Goal: Find specific page/section: Find specific page/section

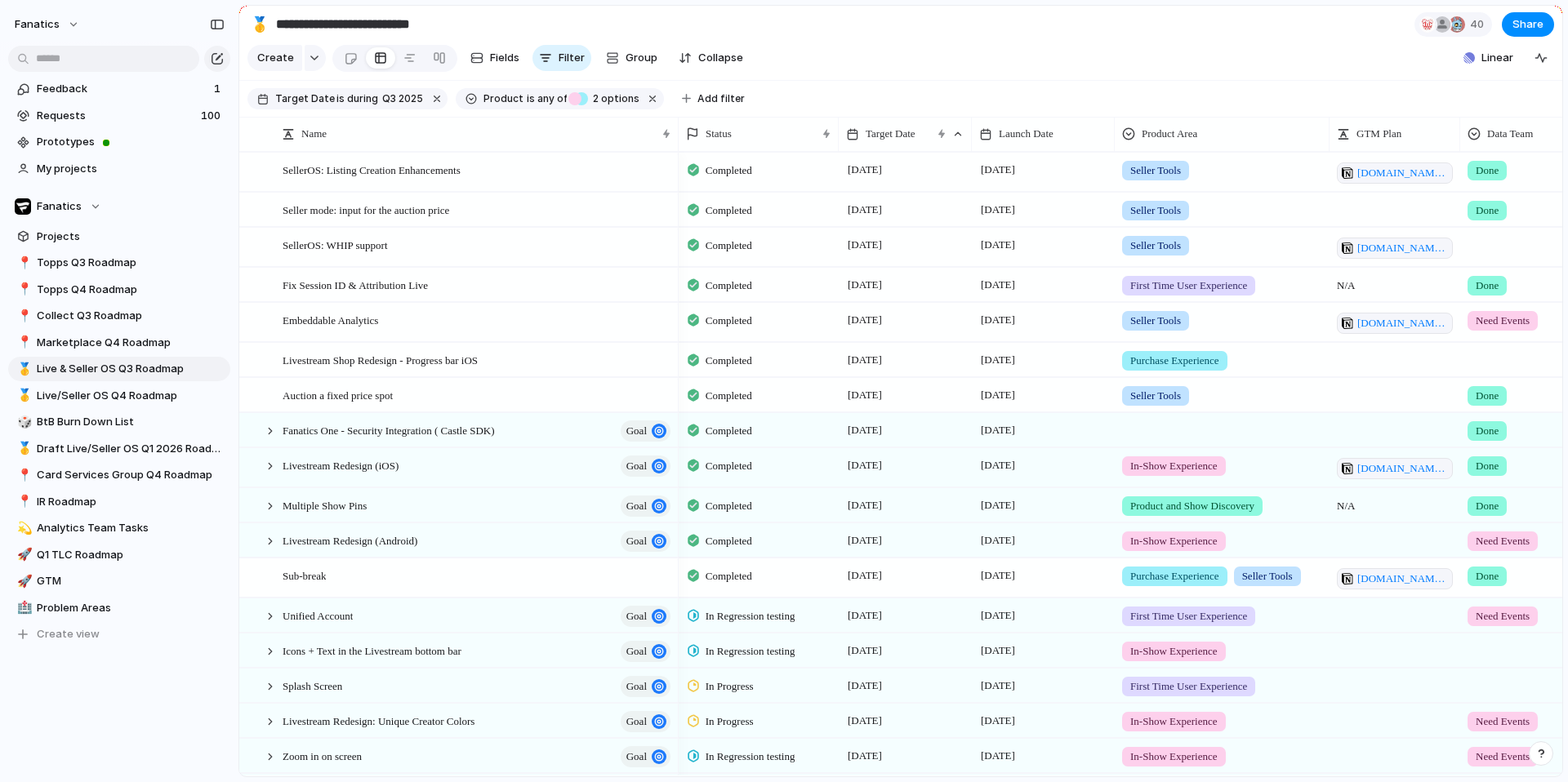
scroll to position [458, 0]
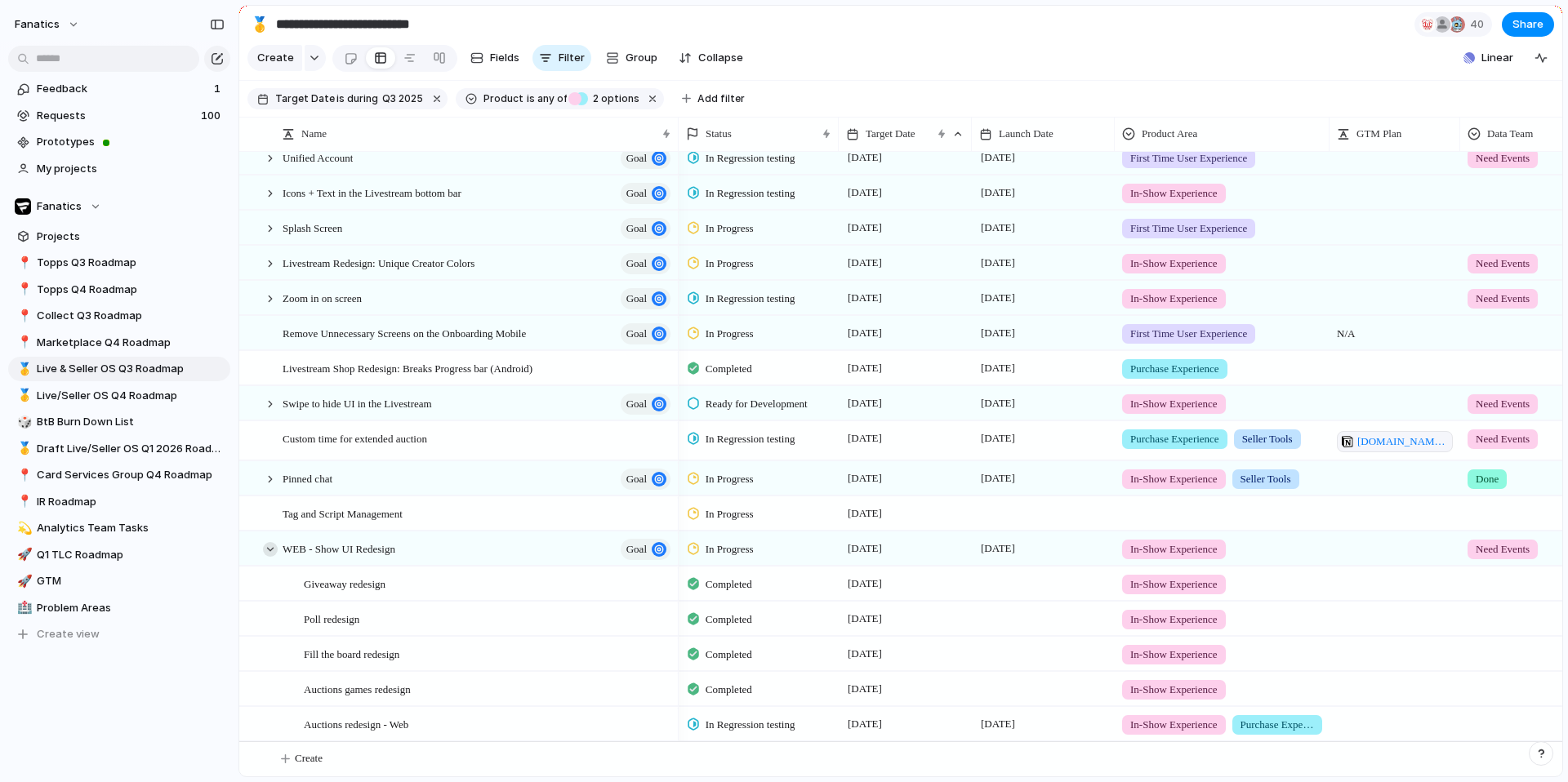
click at [271, 548] on div at bounding box center [271, 549] width 15 height 15
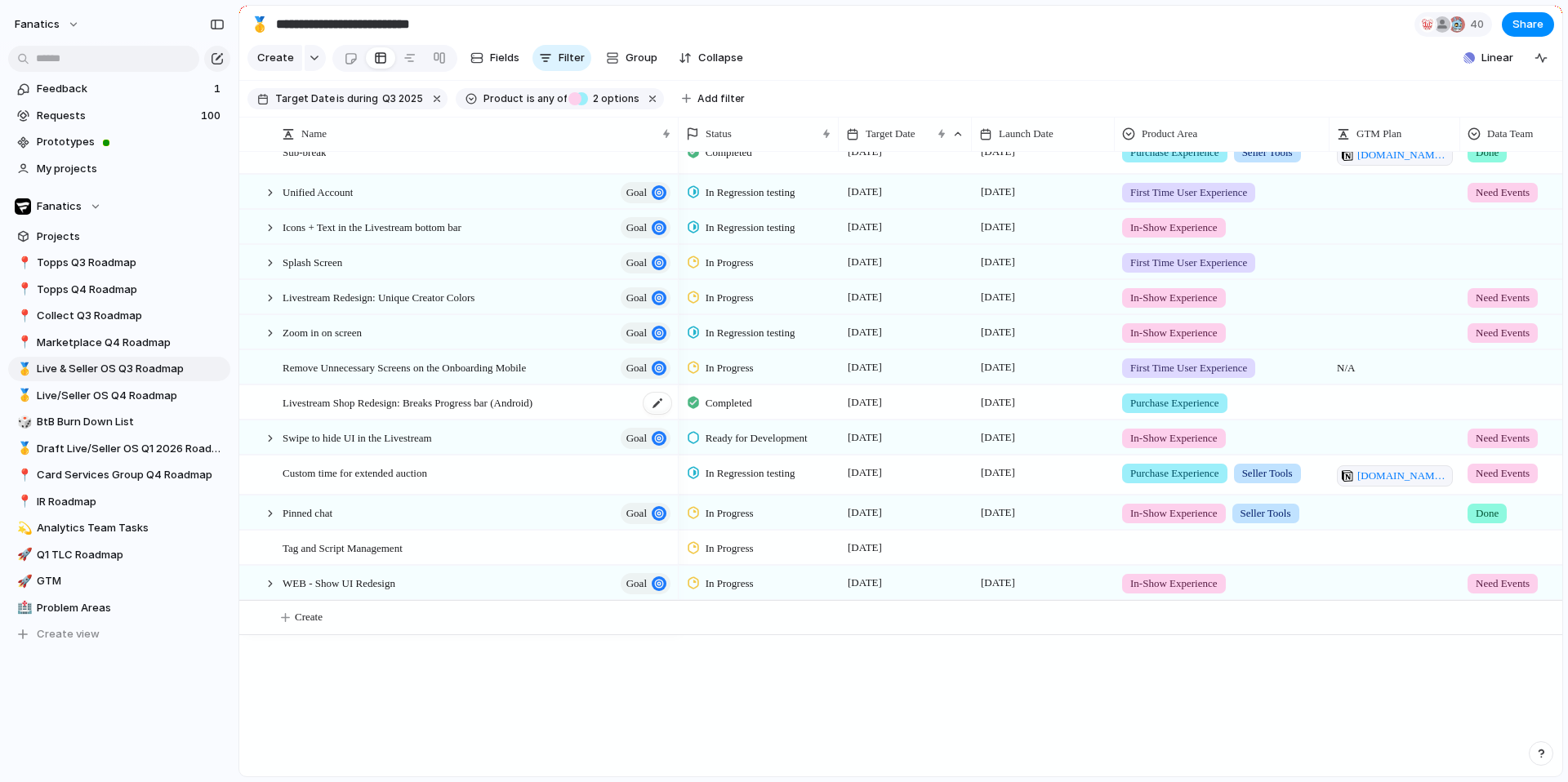
scroll to position [282, 0]
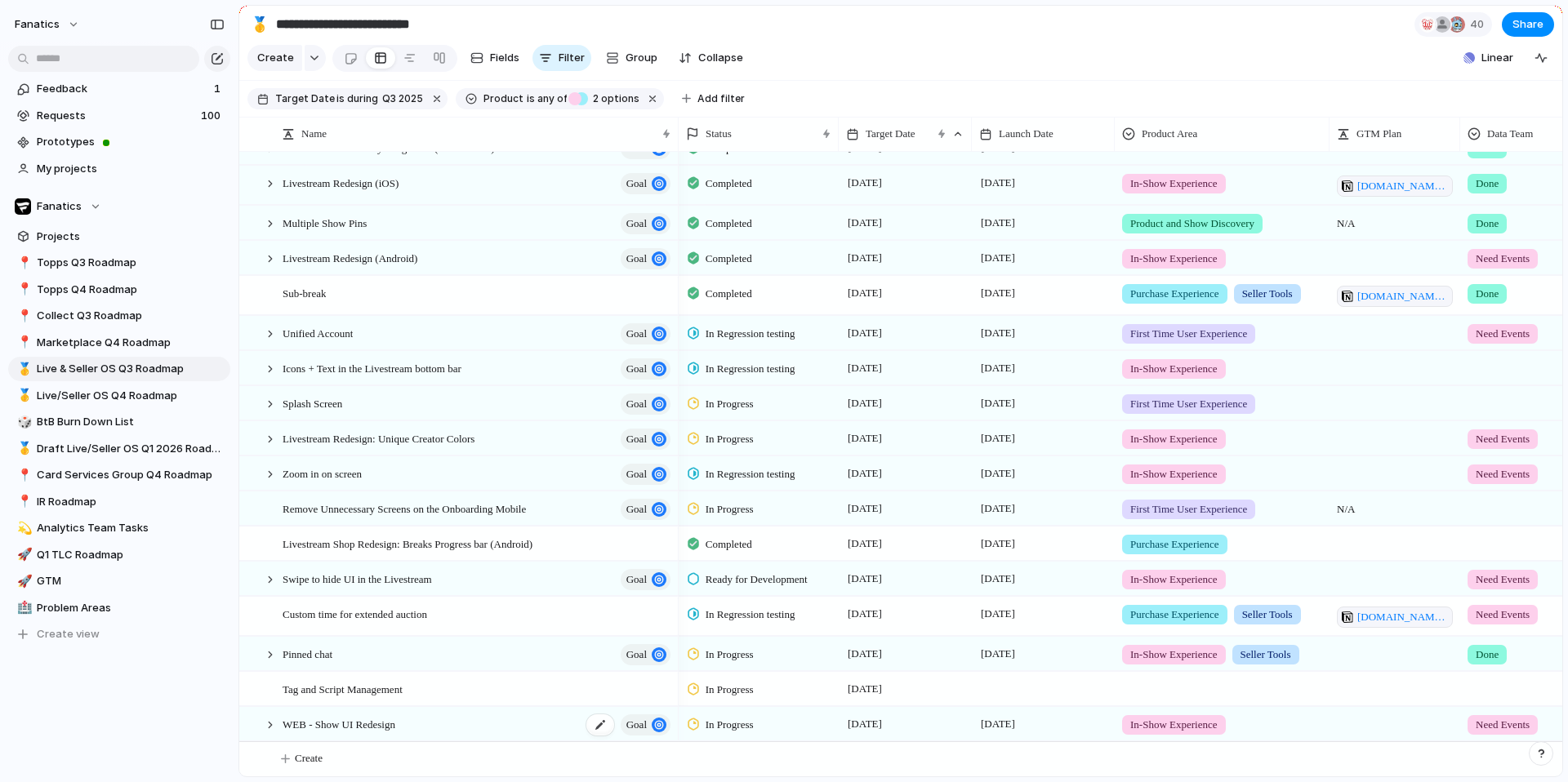
click at [352, 730] on span "WEB - Show UI Redesign" at bounding box center [339, 724] width 112 height 18
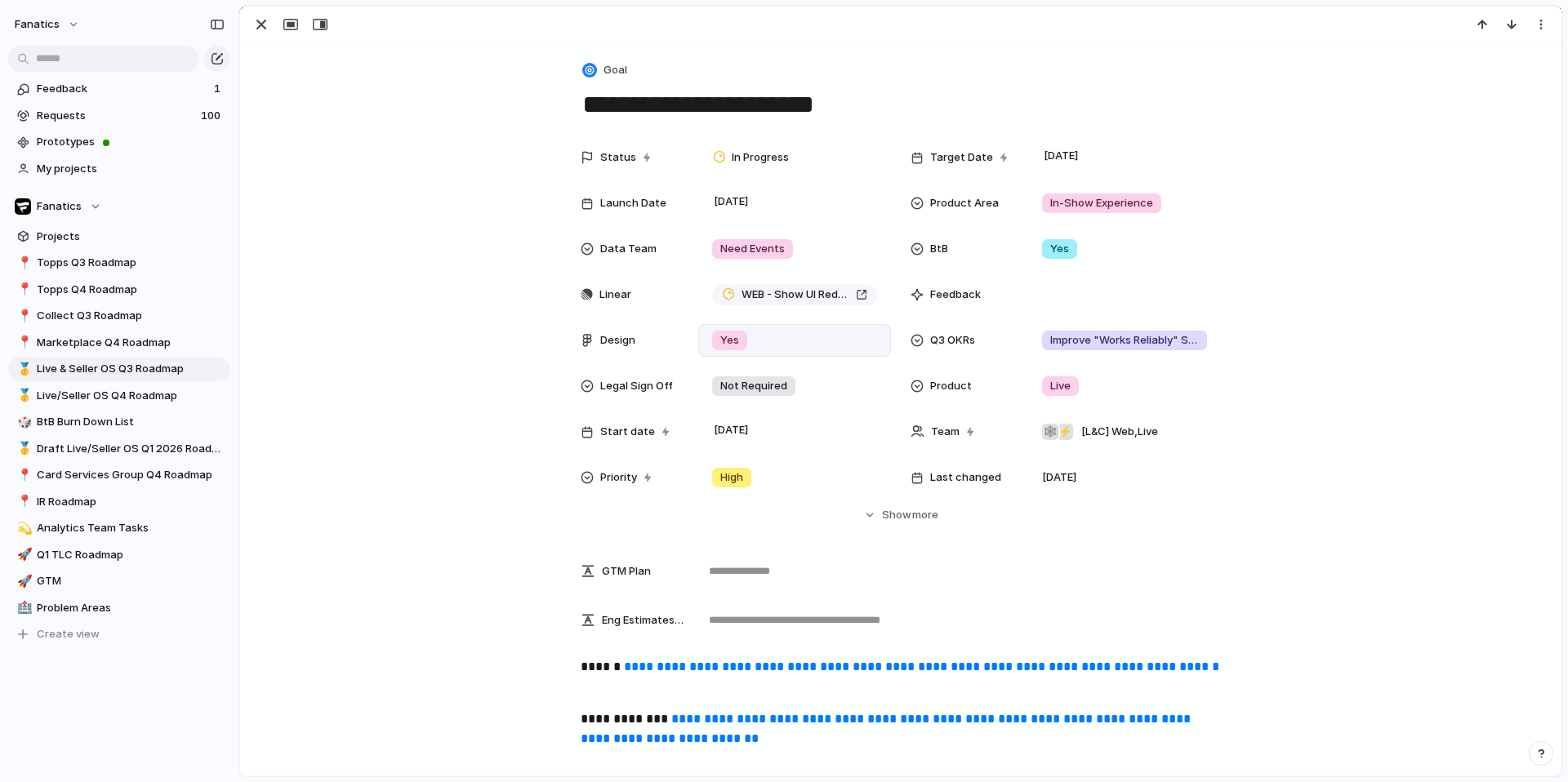
click at [755, 345] on div "Yes" at bounding box center [794, 340] width 178 height 18
click at [597, 344] on div "Yes No Not required No Design" at bounding box center [784, 391] width 1568 height 782
click at [592, 344] on div at bounding box center [587, 340] width 13 height 13
click at [261, 25] on div "Yes No Not required No Design" at bounding box center [784, 391] width 1568 height 782
click at [261, 25] on div "button" at bounding box center [260, 24] width 19 height 19
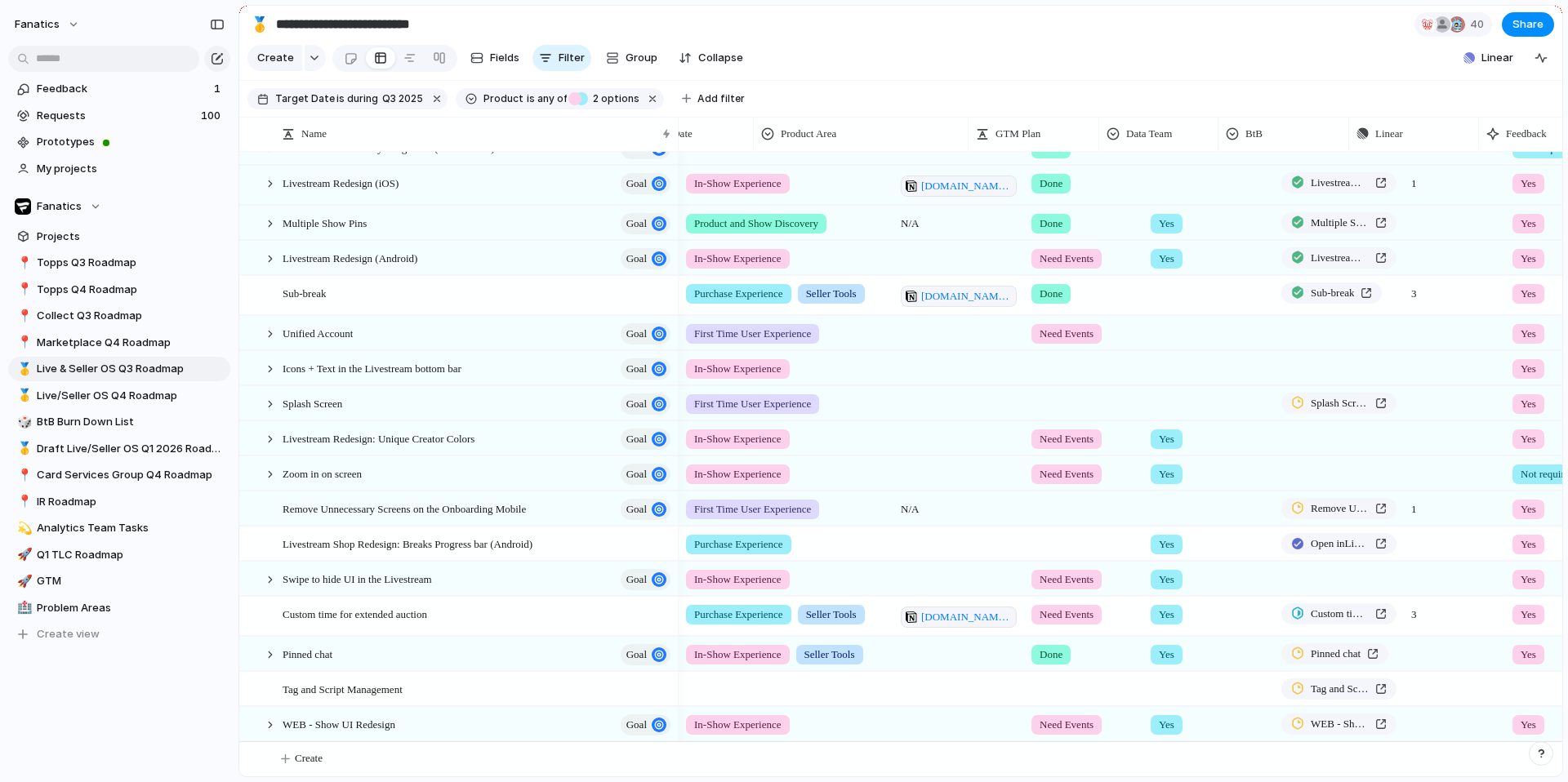
scroll to position [0, 550]
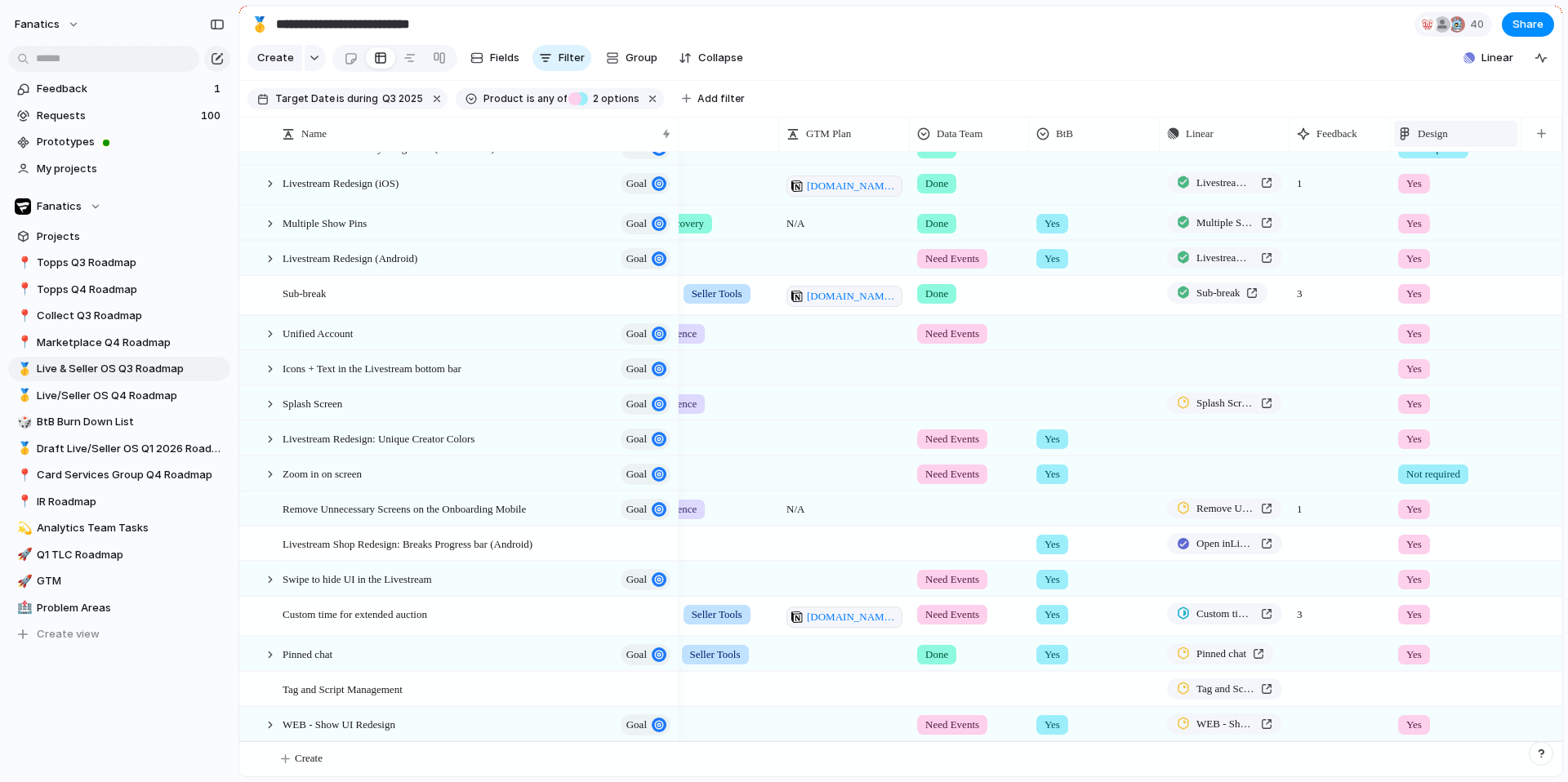
click at [1419, 142] on div "Design" at bounding box center [1456, 133] width 123 height 26
click at [1427, 170] on span "Modify" at bounding box center [1443, 170] width 35 height 17
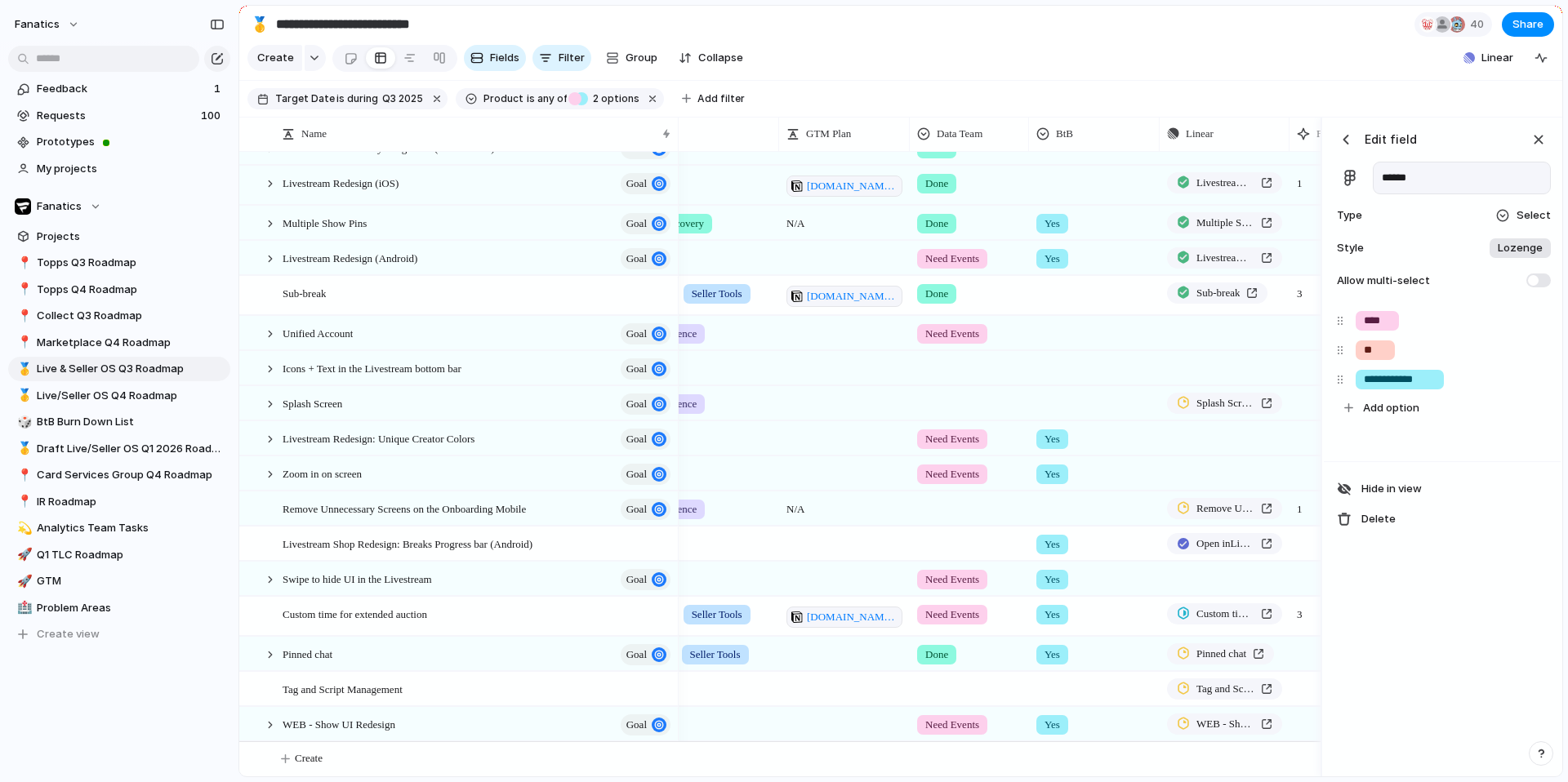
click at [1404, 209] on div "Type Select" at bounding box center [1442, 215] width 217 height 23
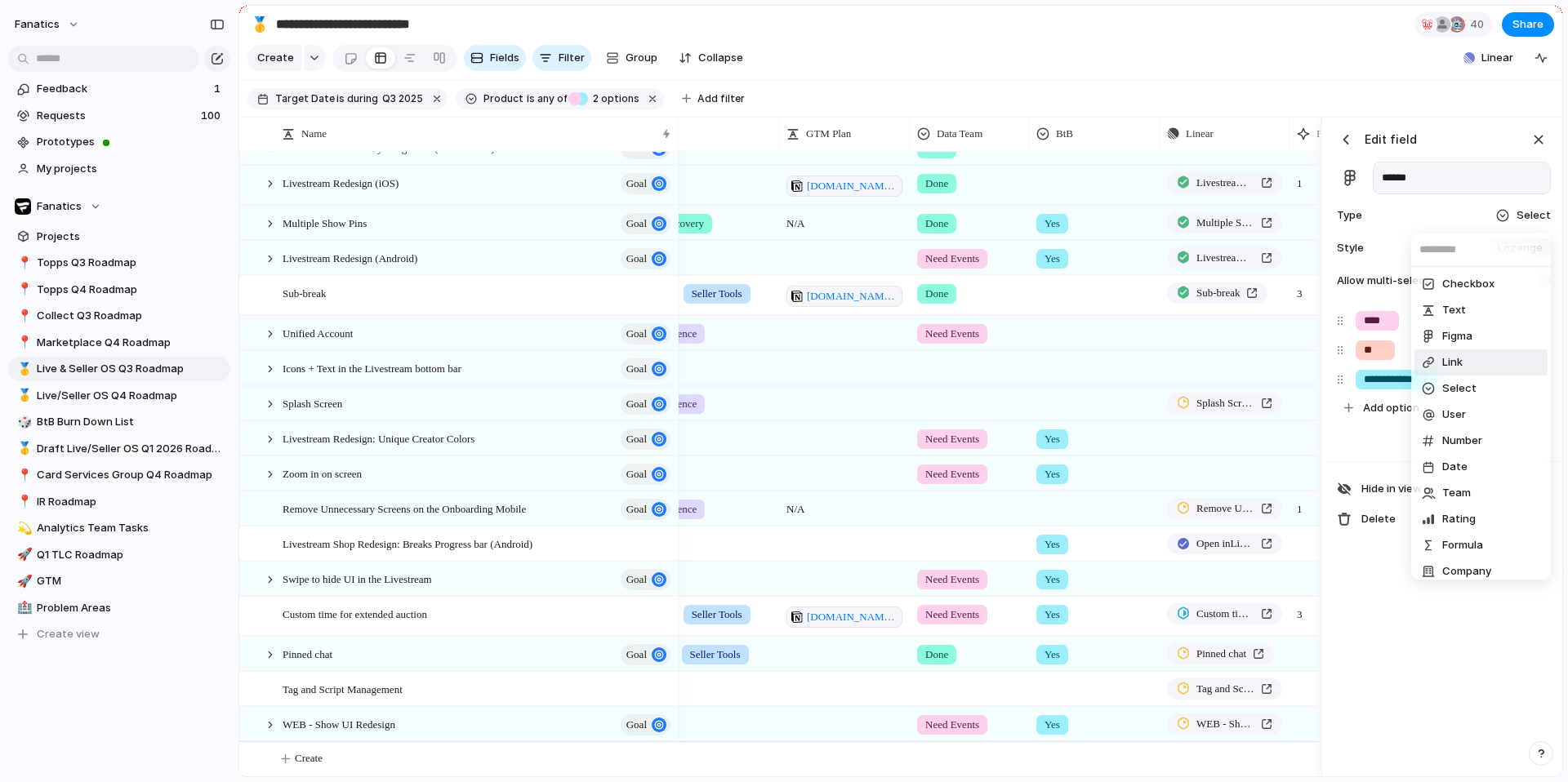
click at [1434, 352] on li "Link" at bounding box center [1481, 362] width 133 height 26
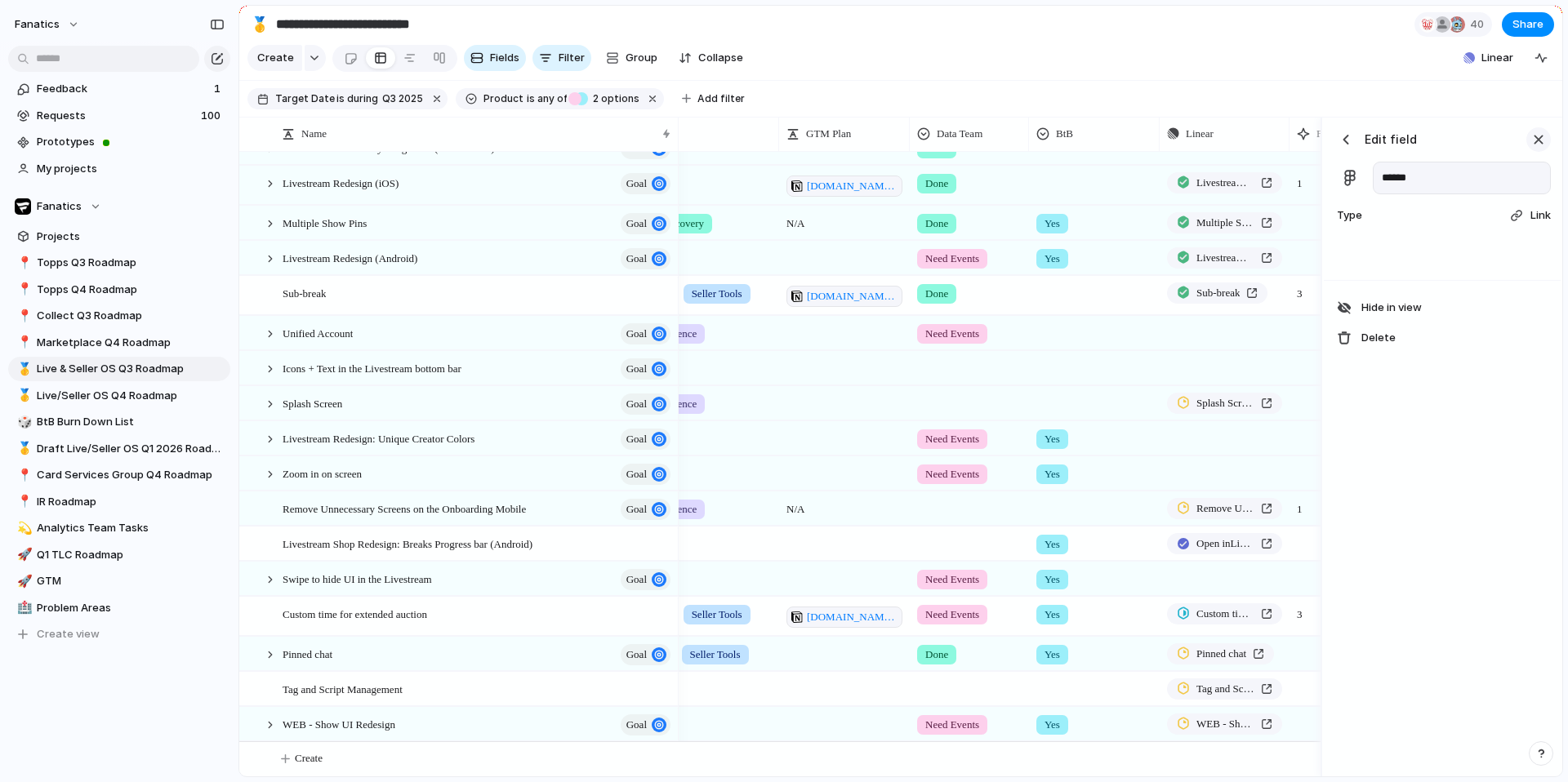
click at [1538, 139] on div "button" at bounding box center [1539, 140] width 18 height 18
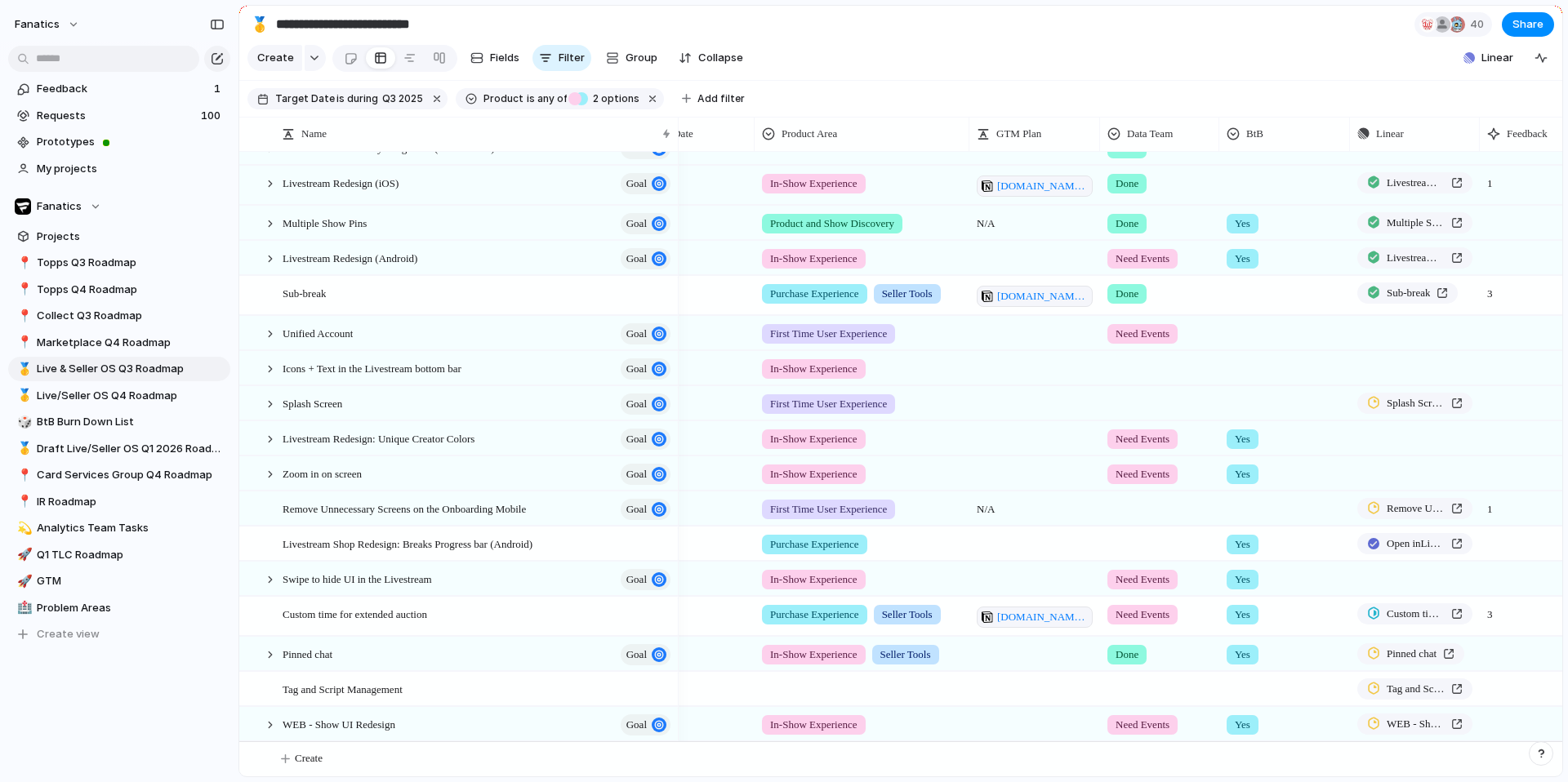
scroll to position [0, 0]
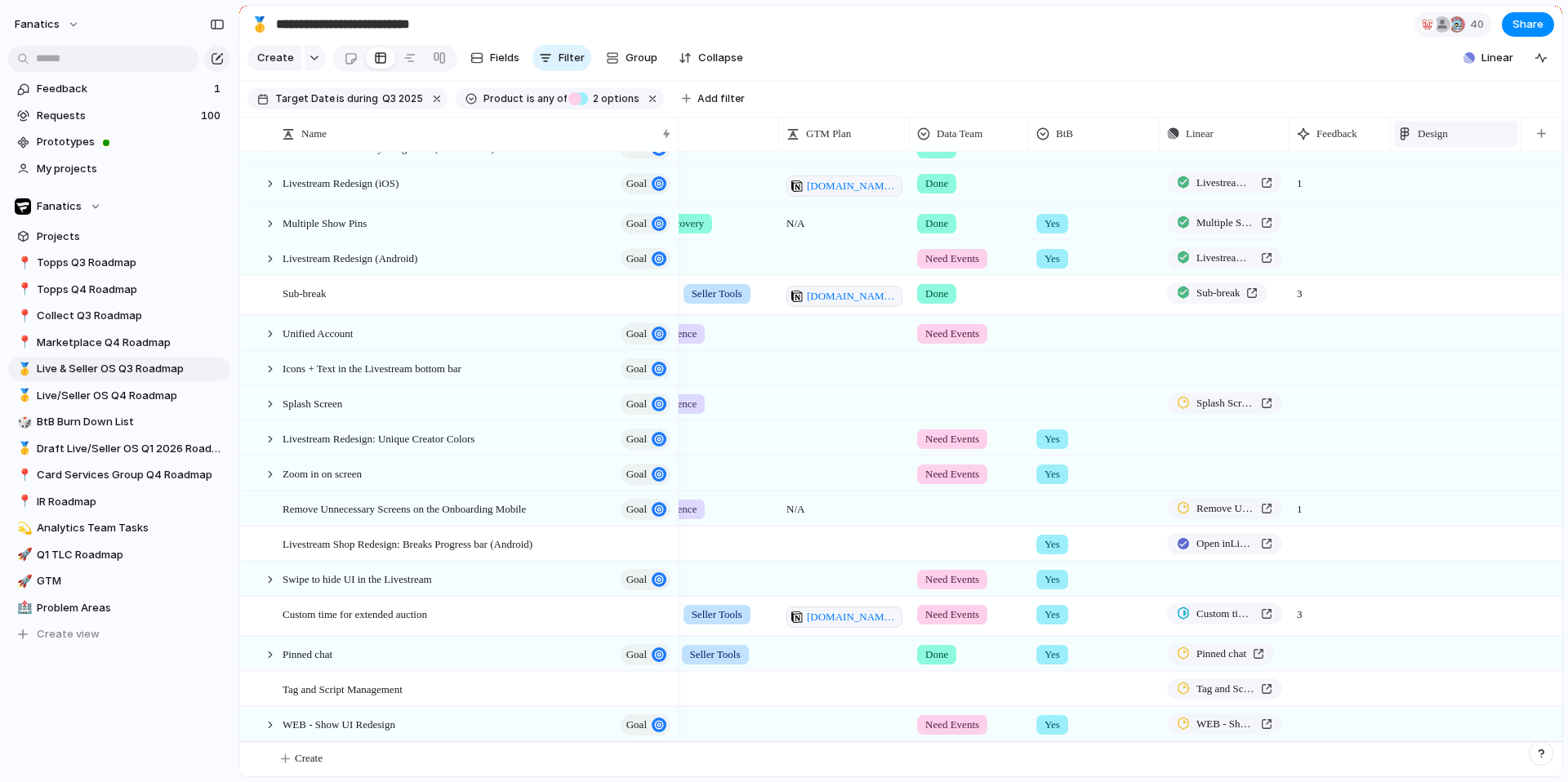
click at [1422, 131] on span "Design" at bounding box center [1433, 134] width 30 height 17
click at [1427, 176] on span "Modify" at bounding box center [1443, 170] width 35 height 17
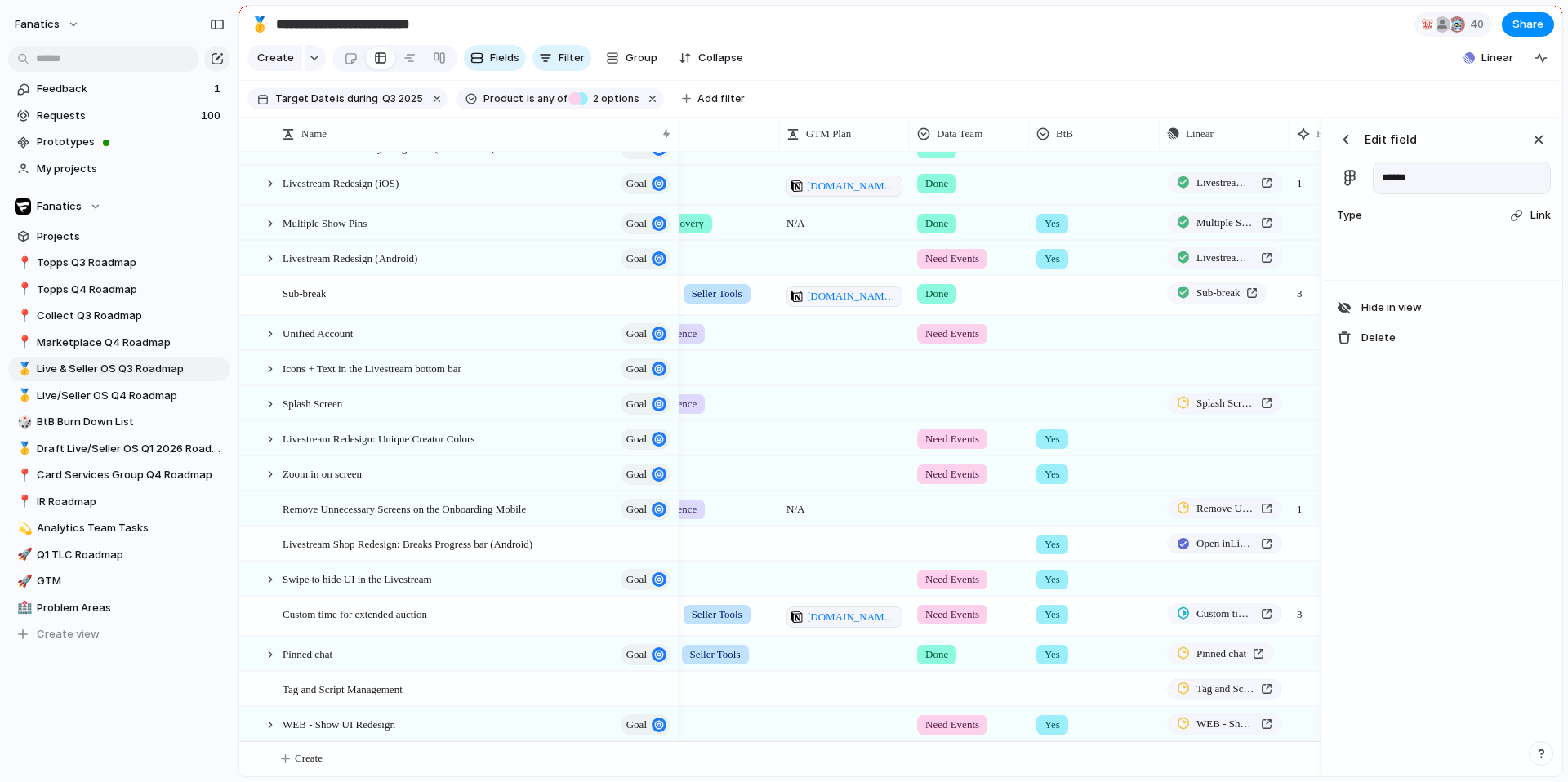
click at [1391, 216] on div "Type Link" at bounding box center [1442, 215] width 217 height 23
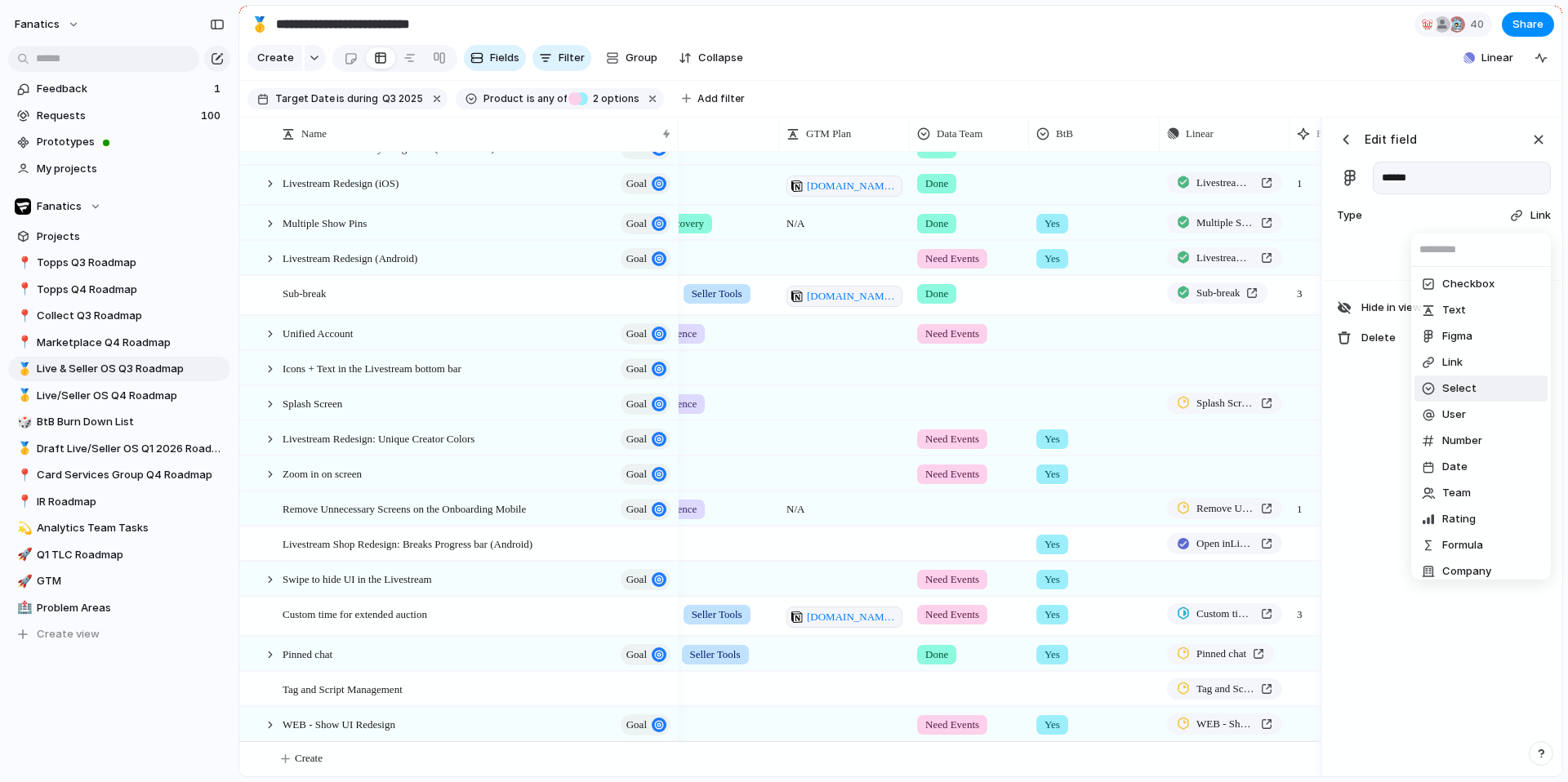
click at [1466, 397] on li "Select" at bounding box center [1481, 388] width 133 height 26
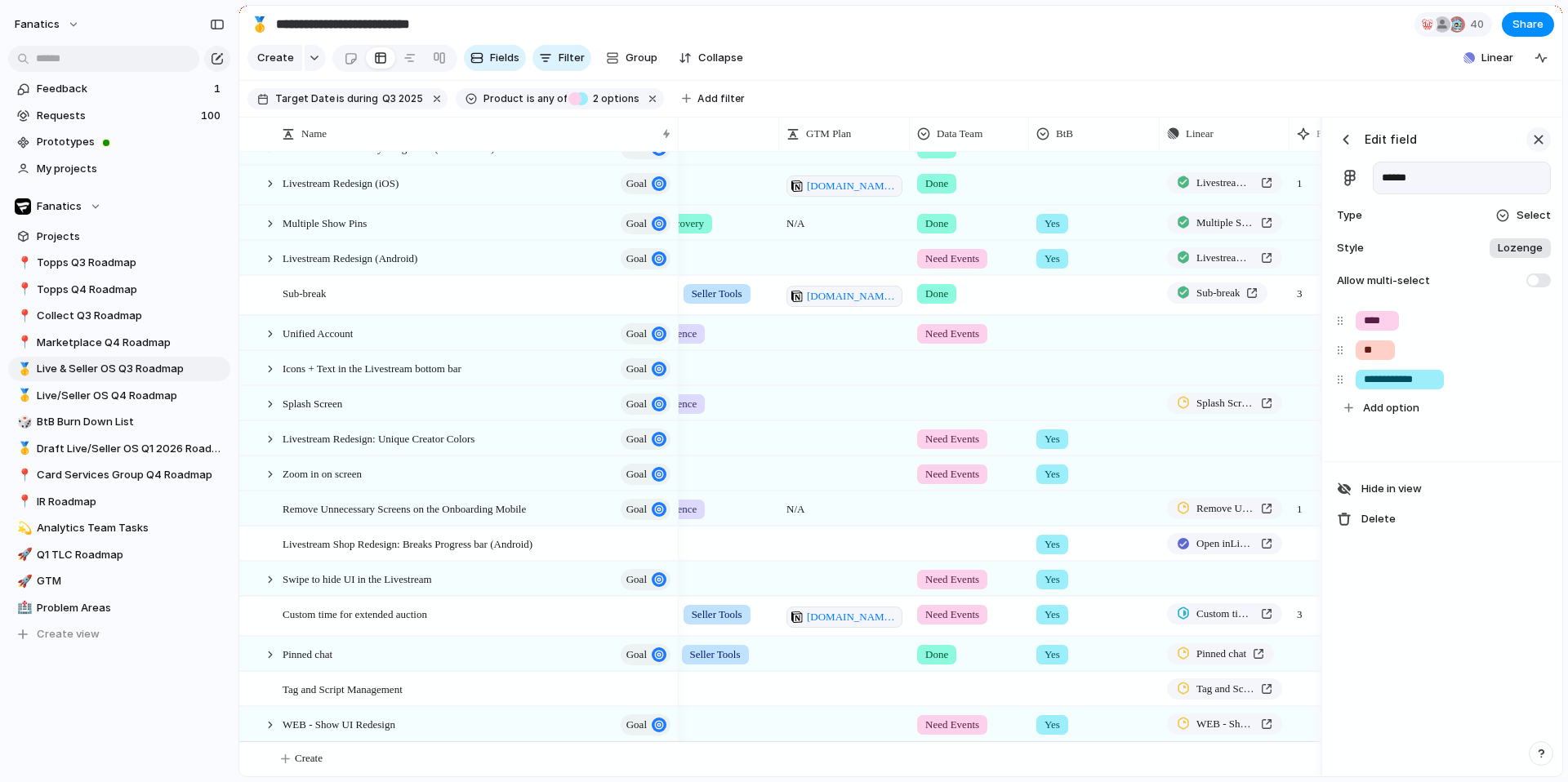
click at [1547, 132] on div "button" at bounding box center [1539, 140] width 18 height 18
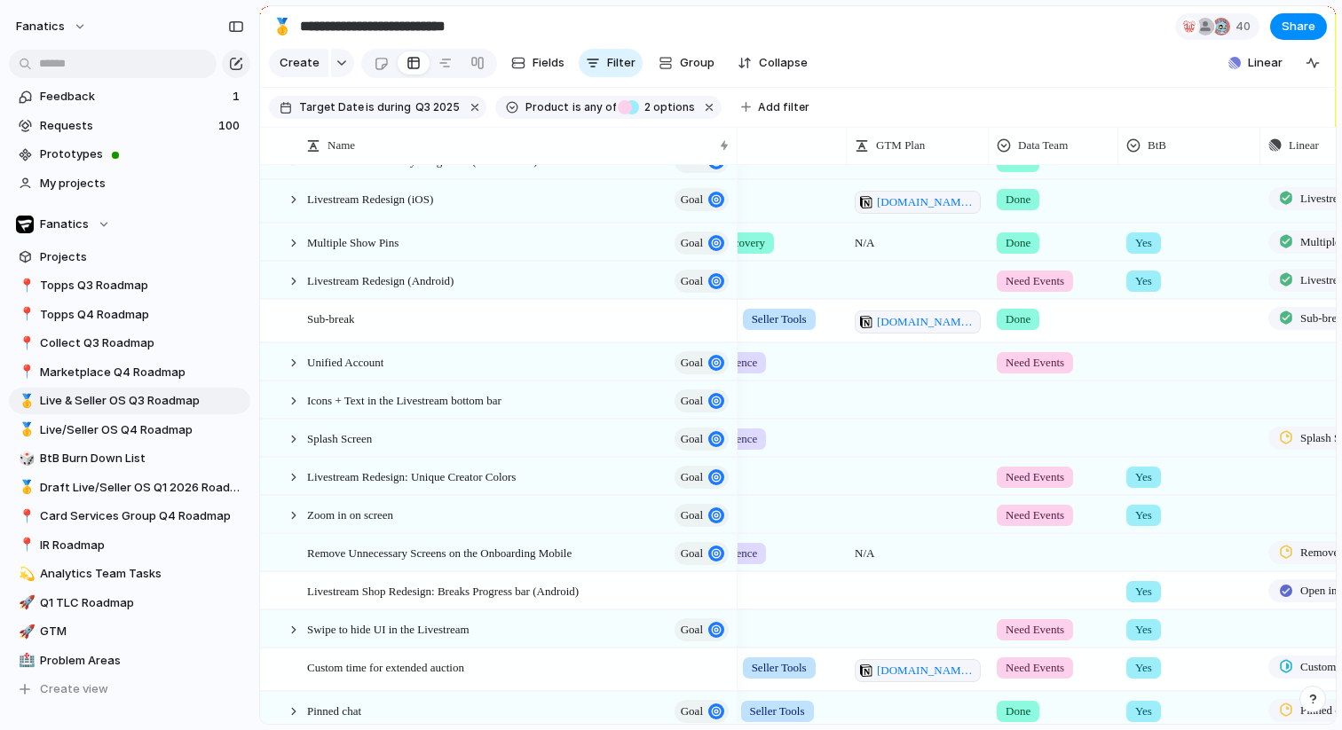
scroll to position [0, 598]
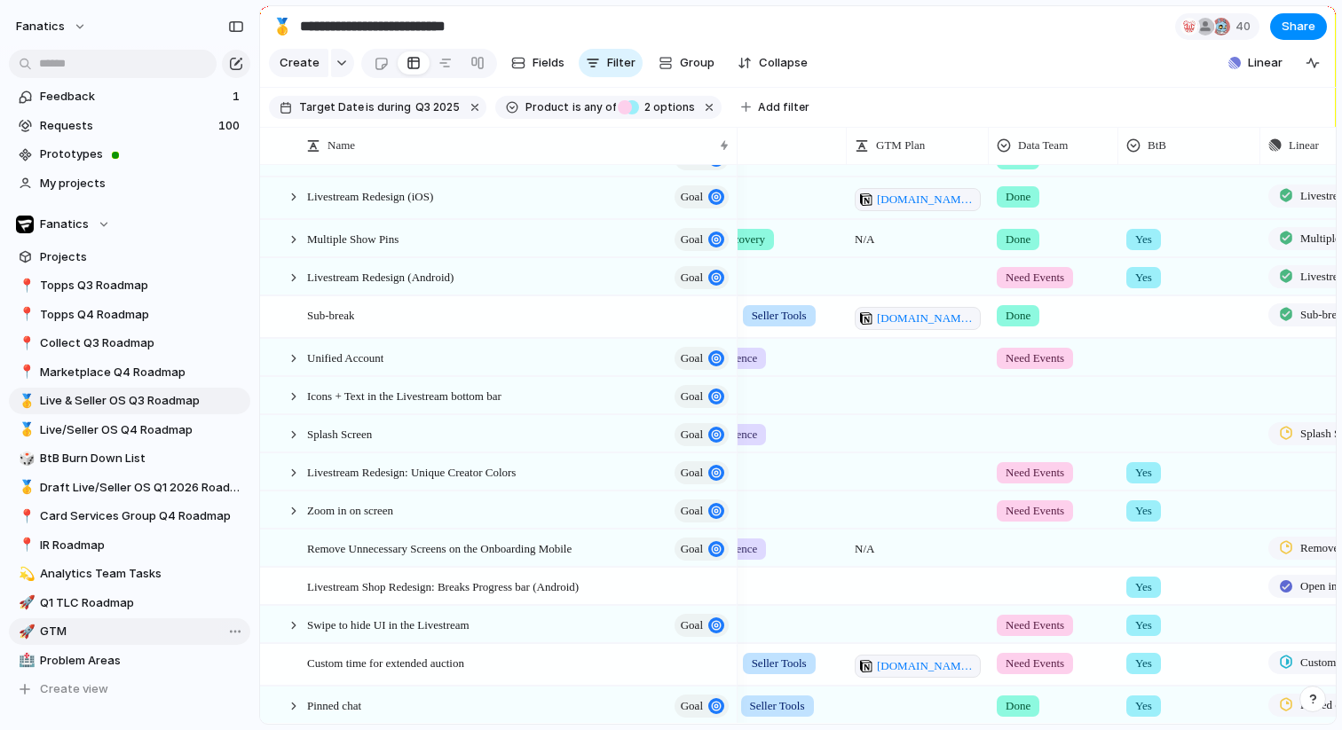
click at [75, 635] on span "GTM" at bounding box center [142, 632] width 204 height 18
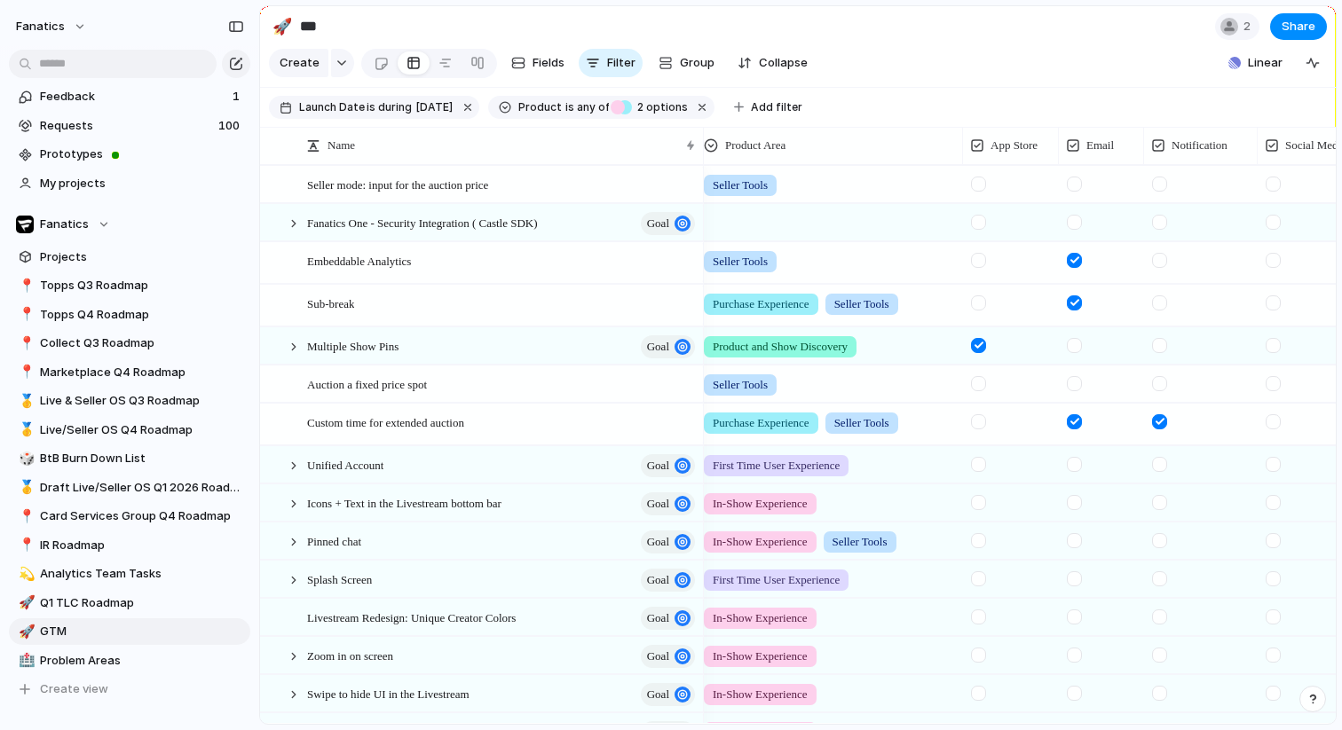
scroll to position [0, 335]
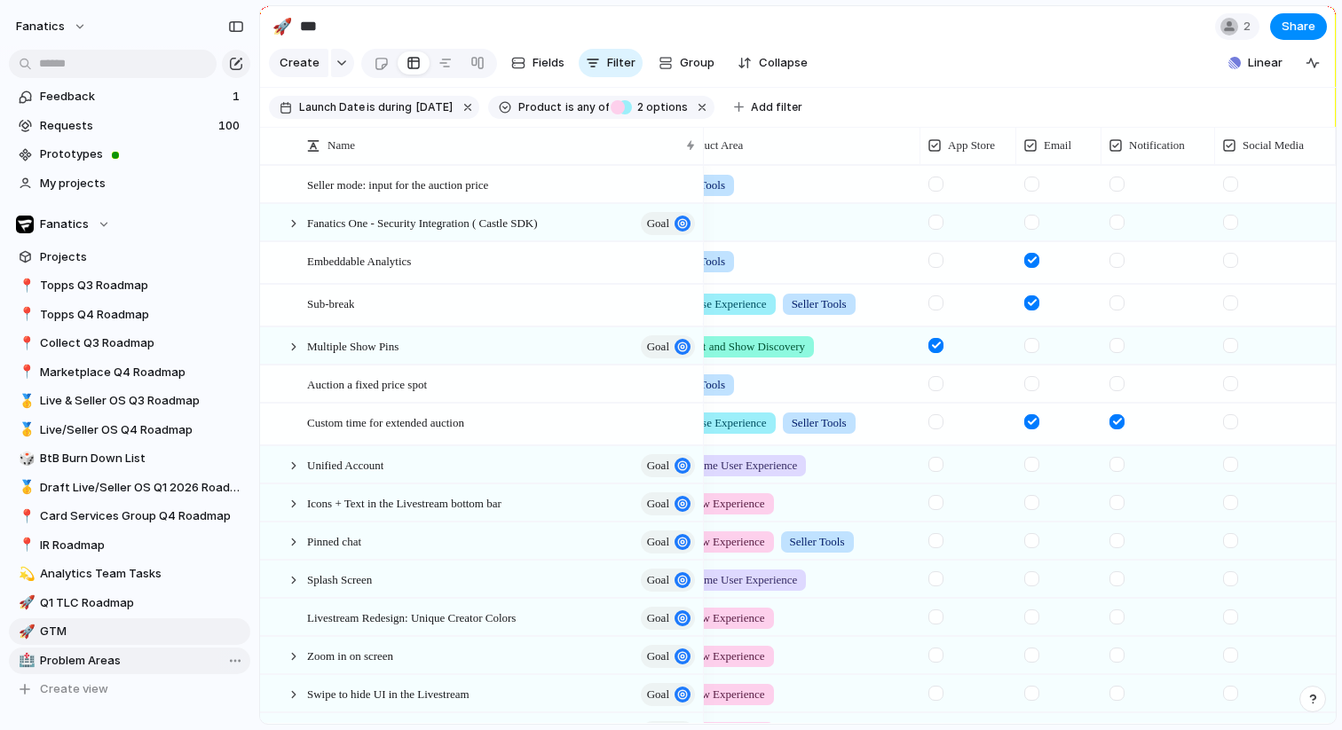
click at [115, 657] on span "Problem Areas" at bounding box center [142, 661] width 204 height 18
type input "**********"
